Goal: Find specific page/section: Find specific page/section

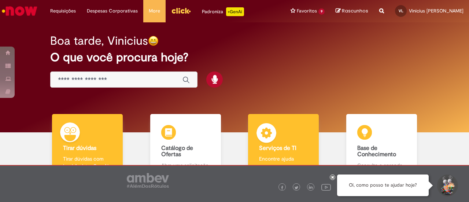
click at [269, 152] on div "Serviços de TI Serviços de TI Encontre ajuda" at bounding box center [283, 145] width 71 height 63
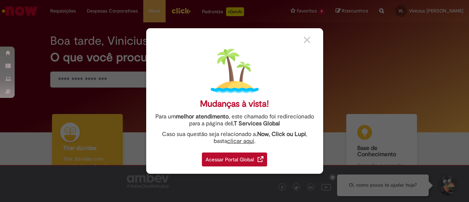
click at [306, 36] on div at bounding box center [311, 40] width 14 height 8
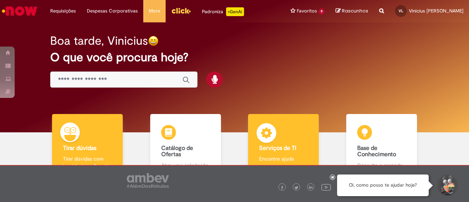
click at [280, 137] on div "Serviços de TI Serviços de TI Encontre ajuda" at bounding box center [283, 145] width 71 height 63
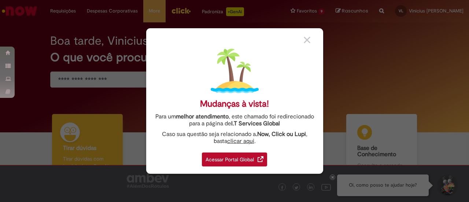
click at [257, 161] on div "Acessar Portal Global" at bounding box center [234, 159] width 65 height 14
